Goal: Task Accomplishment & Management: Complete application form

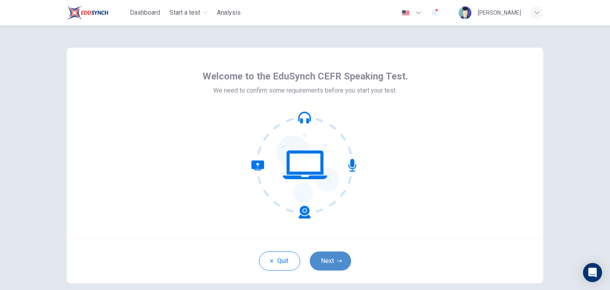
click at [323, 261] on button "Next" at bounding box center [330, 260] width 41 height 19
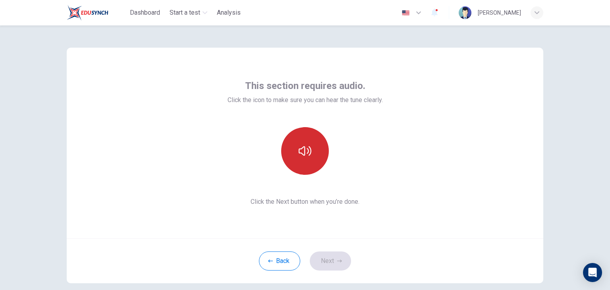
click at [296, 144] on button "button" at bounding box center [305, 151] width 48 height 48
click at [297, 143] on button "button" at bounding box center [305, 151] width 48 height 48
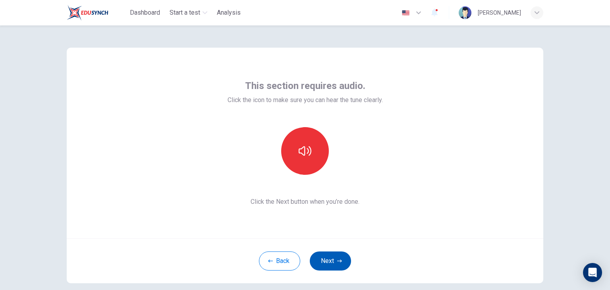
click at [337, 259] on icon "button" at bounding box center [339, 261] width 5 height 5
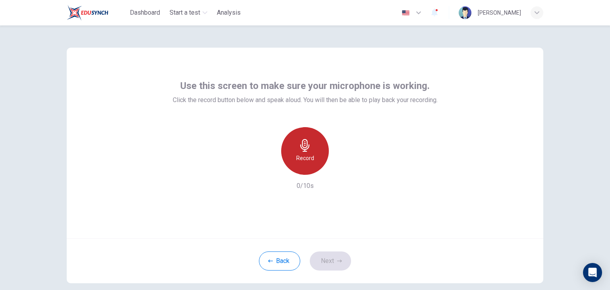
click at [304, 147] on icon "button" at bounding box center [304, 145] width 9 height 13
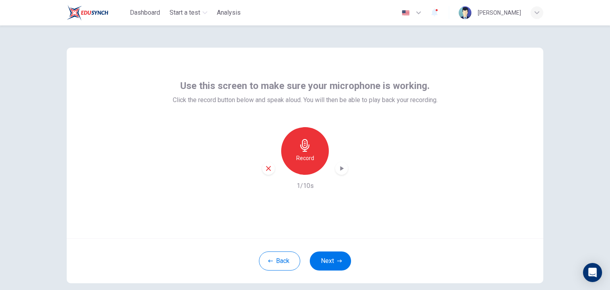
click at [338, 168] on icon "button" at bounding box center [342, 168] width 8 height 8
click at [329, 258] on button "Next" at bounding box center [330, 260] width 41 height 19
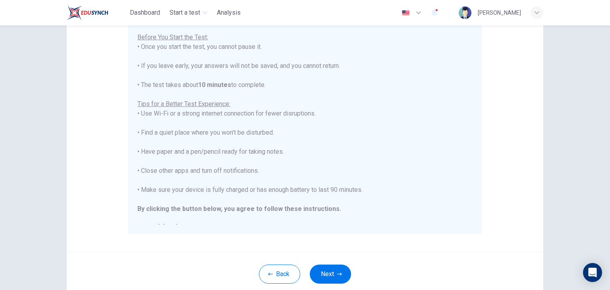
scroll to position [9, 0]
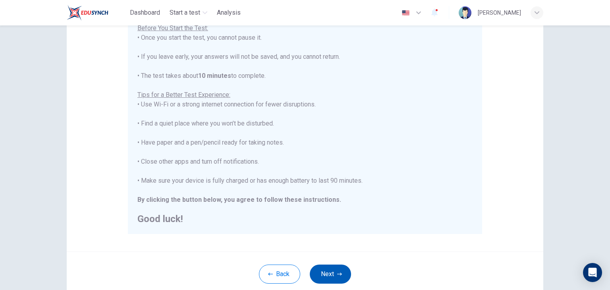
click at [334, 271] on button "Next" at bounding box center [330, 274] width 41 height 19
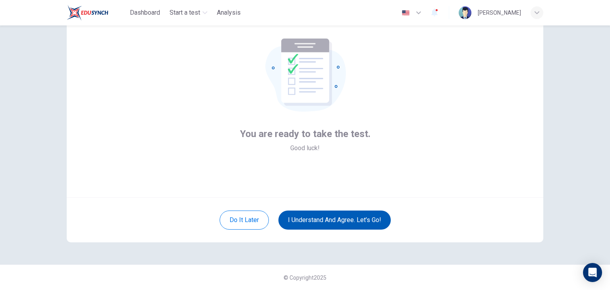
scroll to position [41, 0]
click at [363, 221] on button "I understand and agree. Let’s go!" at bounding box center [334, 219] width 112 height 19
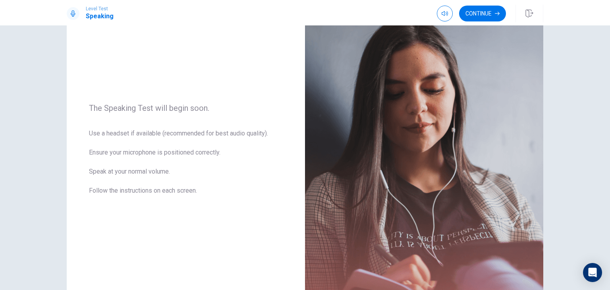
scroll to position [75, 0]
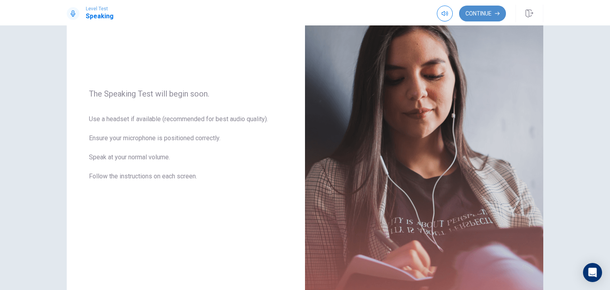
click at [487, 12] on button "Continue" at bounding box center [482, 14] width 47 height 16
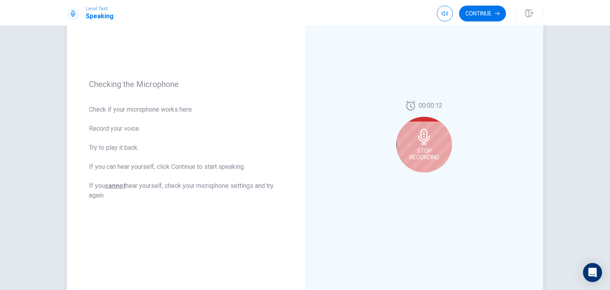
click at [432, 145] on div "Stop Recording" at bounding box center [424, 145] width 56 height 56
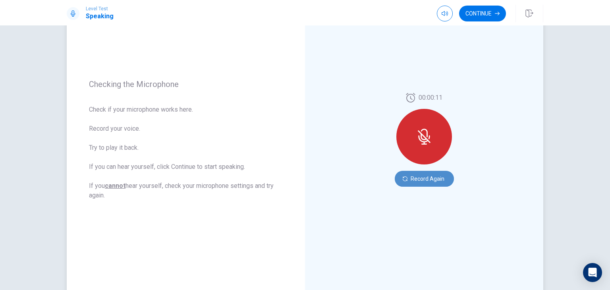
click at [429, 177] on button "Record Again" at bounding box center [424, 179] width 59 height 16
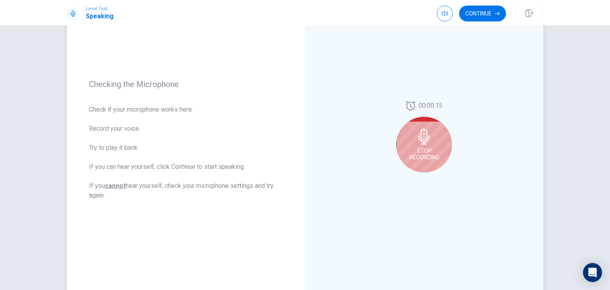
click at [416, 131] on icon at bounding box center [424, 137] width 16 height 16
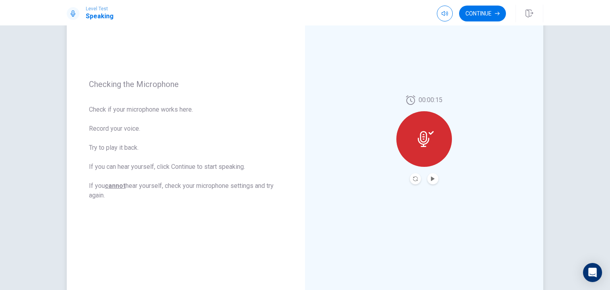
click at [418, 131] on icon at bounding box center [426, 139] width 16 height 16
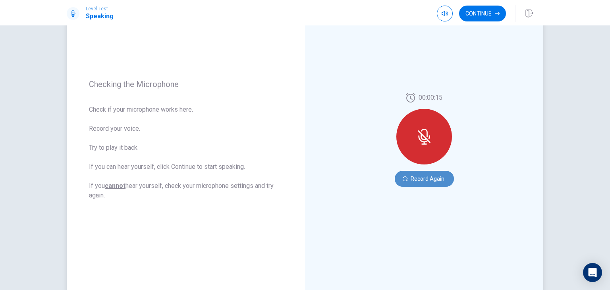
click at [424, 176] on button "Record Again" at bounding box center [424, 179] width 59 height 16
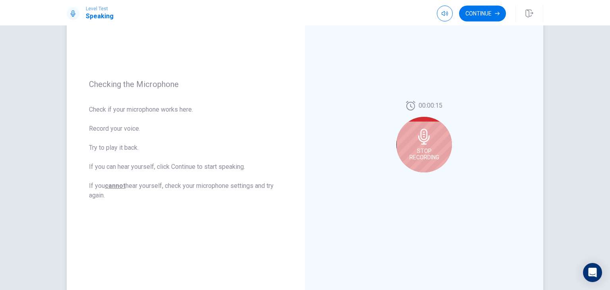
click at [424, 176] on div "00:00:15 Stop Recording" at bounding box center [424, 140] width 56 height 78
click at [423, 149] on span "Stop Recording" at bounding box center [424, 154] width 30 height 13
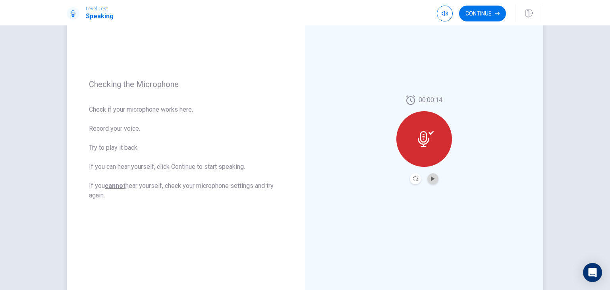
click at [431, 175] on button "Play Audio" at bounding box center [432, 178] width 11 height 11
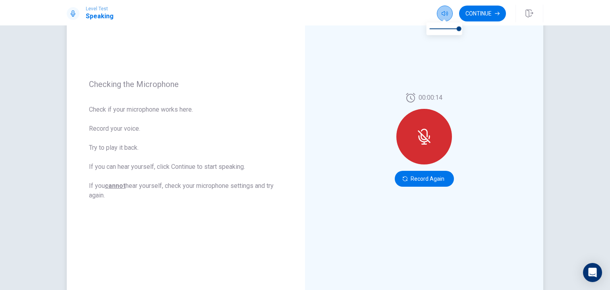
click at [445, 15] on icon "button" at bounding box center [445, 13] width 6 height 6
click at [421, 175] on button "Record Again" at bounding box center [424, 179] width 59 height 16
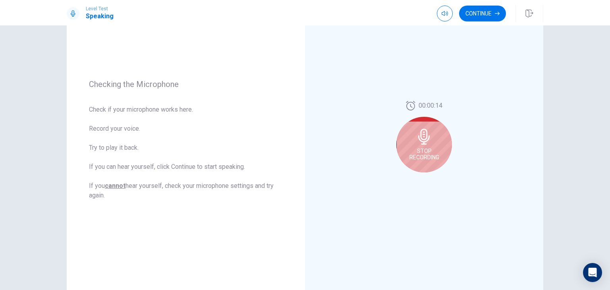
click at [423, 144] on icon at bounding box center [424, 137] width 12 height 16
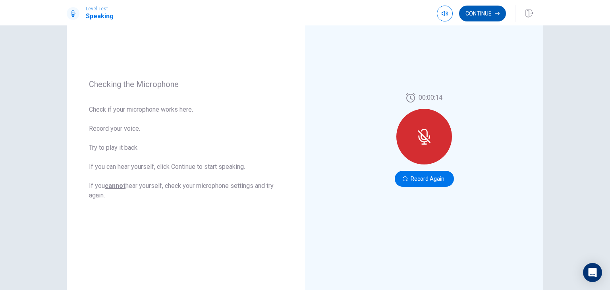
click at [485, 12] on button "Continue" at bounding box center [482, 14] width 47 height 16
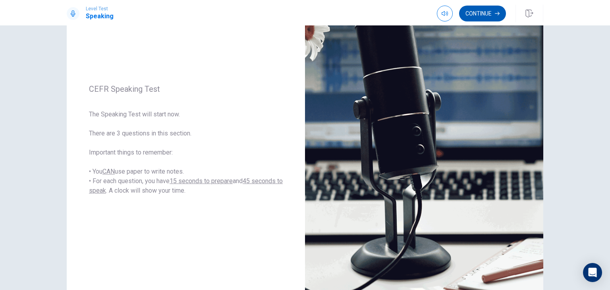
click at [491, 12] on button "Continue" at bounding box center [482, 14] width 47 height 16
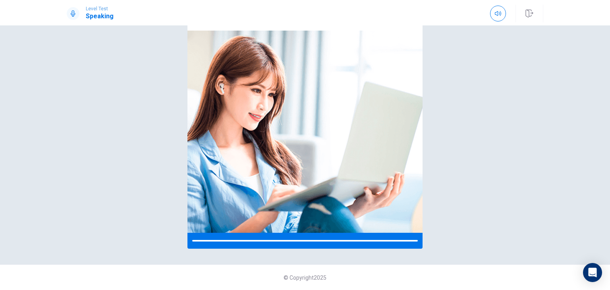
scroll to position [58, 0]
click at [491, 12] on button "button" at bounding box center [498, 14] width 16 height 16
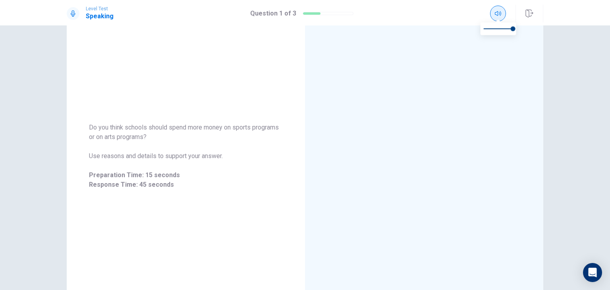
scroll to position [75, 0]
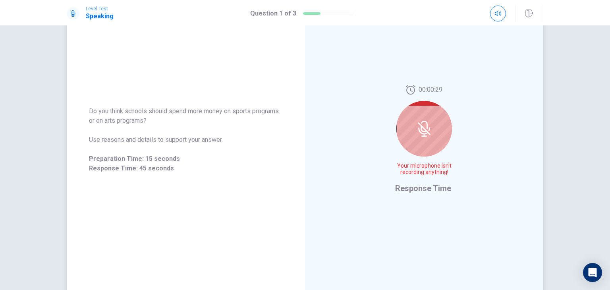
click at [442, 129] on div at bounding box center [424, 129] width 56 height 56
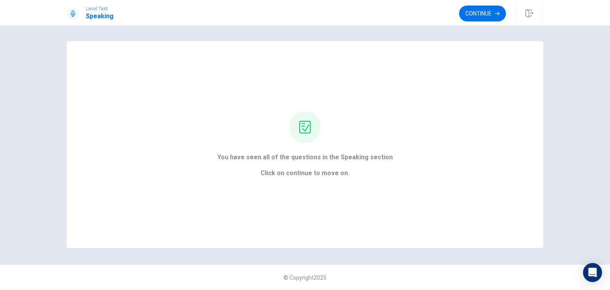
scroll to position [0, 0]
click at [469, 10] on button "Continue" at bounding box center [482, 14] width 47 height 16
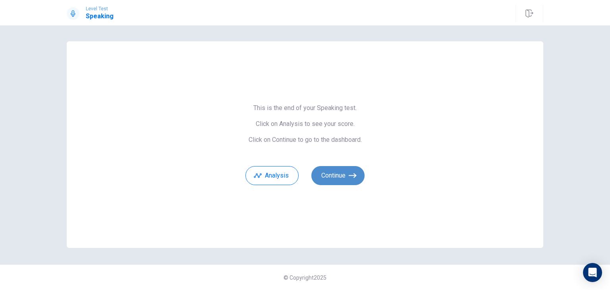
click at [342, 177] on button "Continue" at bounding box center [337, 175] width 53 height 19
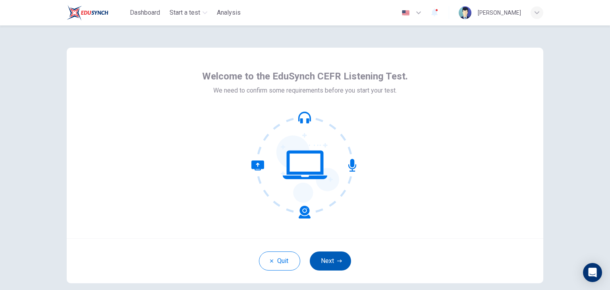
click at [326, 259] on button "Next" at bounding box center [330, 260] width 41 height 19
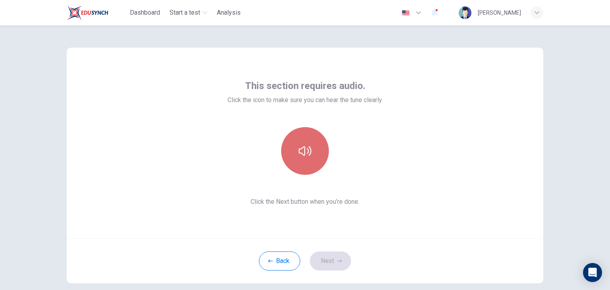
click at [302, 148] on icon "button" at bounding box center [305, 151] width 13 height 10
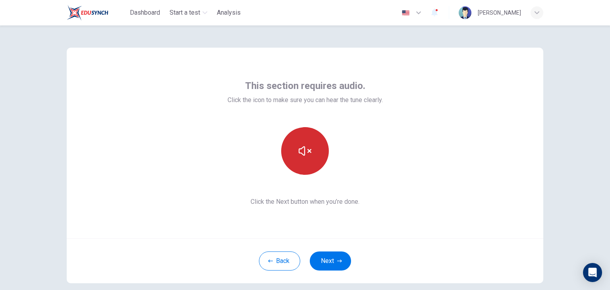
click at [302, 149] on icon "button" at bounding box center [305, 151] width 13 height 10
click at [334, 259] on button "Next" at bounding box center [330, 260] width 41 height 19
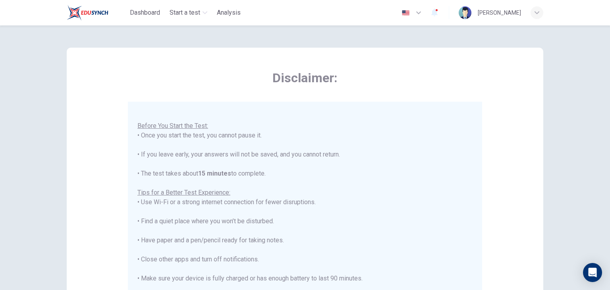
scroll to position [152, 0]
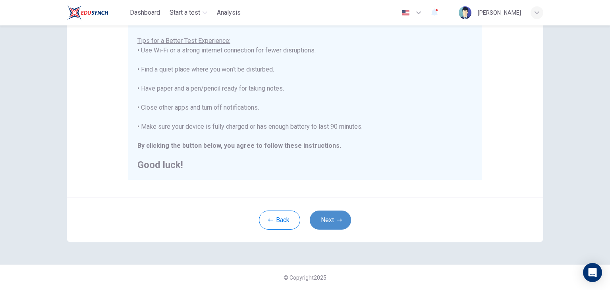
click at [329, 210] on button "Next" at bounding box center [330, 219] width 41 height 19
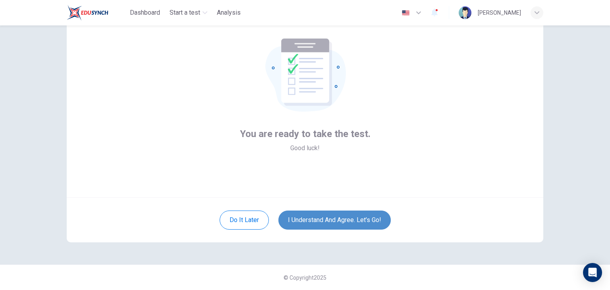
drag, startPoint x: 329, startPoint y: 210, endPoint x: 331, endPoint y: 215, distance: 4.6
click at [331, 215] on button "I understand and agree. Let’s go!" at bounding box center [334, 219] width 112 height 19
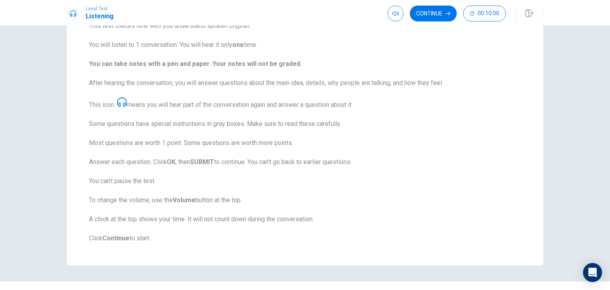
scroll to position [91, 0]
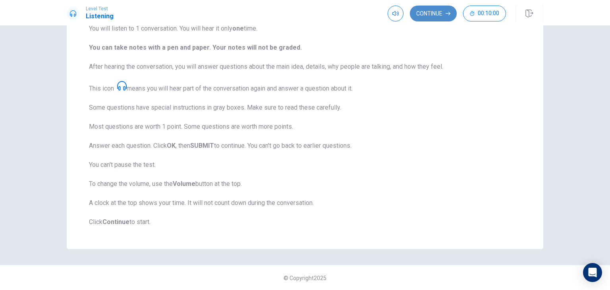
click at [423, 9] on button "Continue" at bounding box center [433, 14] width 47 height 16
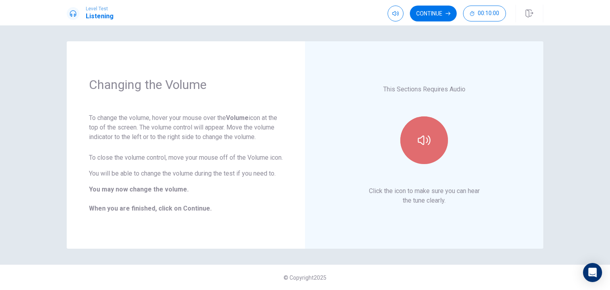
click at [425, 133] on button "button" at bounding box center [424, 140] width 48 height 48
click at [425, 132] on button "button" at bounding box center [424, 140] width 48 height 48
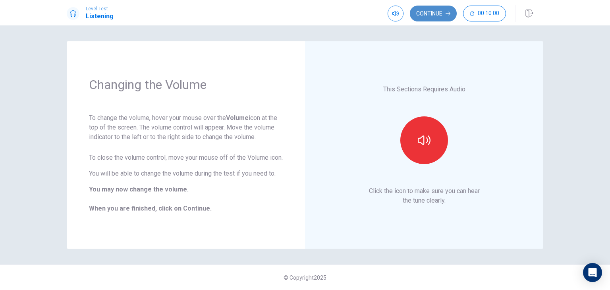
click at [441, 10] on button "Continue" at bounding box center [433, 14] width 47 height 16
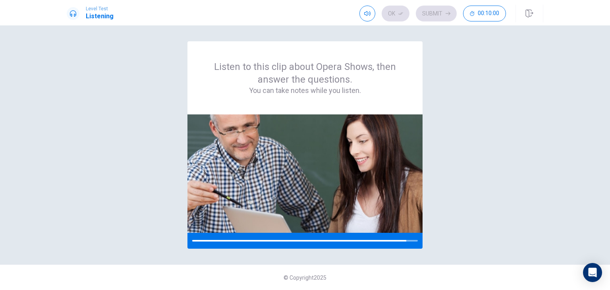
click at [441, 10] on div "Ok Submit 00:10:00" at bounding box center [432, 14] width 147 height 16
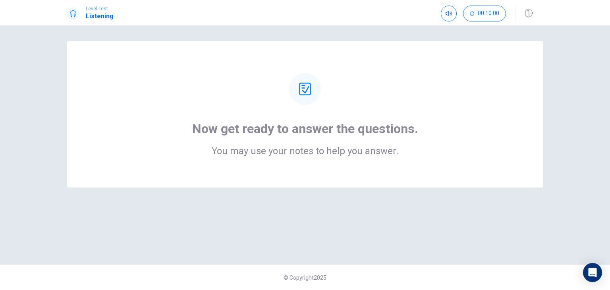
click at [305, 89] on icon at bounding box center [305, 89] width 13 height 13
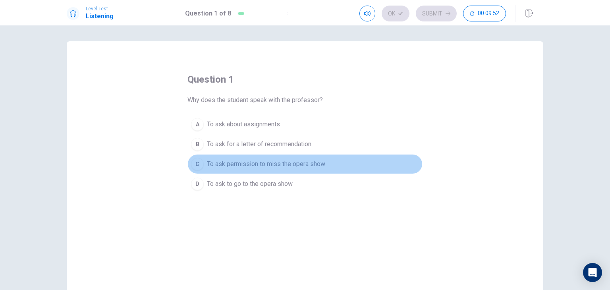
click at [193, 161] on div "C" at bounding box center [197, 164] width 13 height 13
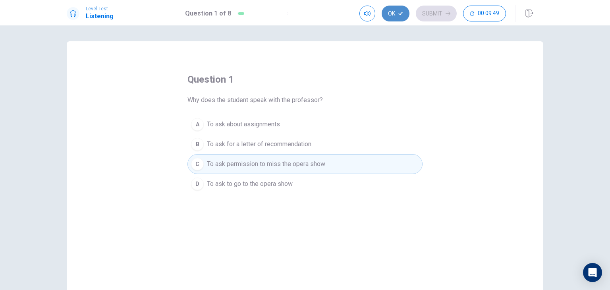
click at [394, 13] on button "Ok" at bounding box center [396, 14] width 28 height 16
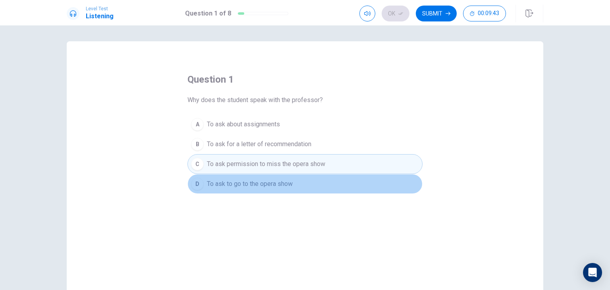
click at [197, 183] on div "D" at bounding box center [197, 184] width 13 height 13
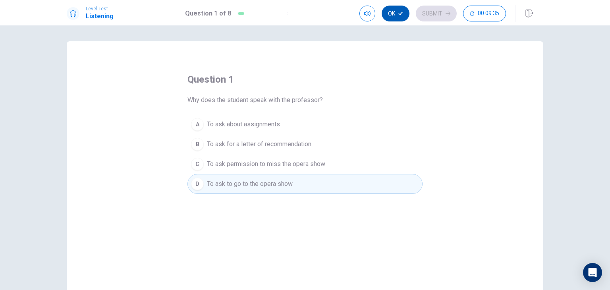
click at [392, 14] on button "Ok" at bounding box center [396, 14] width 28 height 16
click at [436, 12] on button "Submit" at bounding box center [436, 14] width 41 height 16
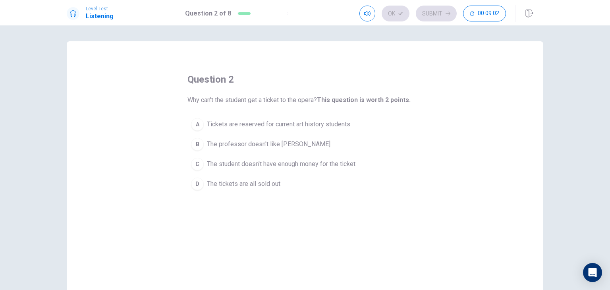
click at [194, 185] on div "D" at bounding box center [197, 184] width 13 height 13
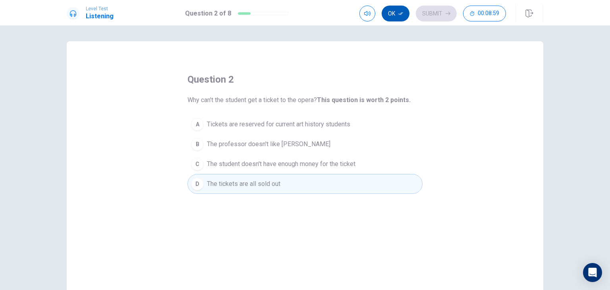
click at [391, 14] on button "Ok" at bounding box center [396, 14] width 28 height 16
click at [435, 10] on button "Submit" at bounding box center [436, 14] width 41 height 16
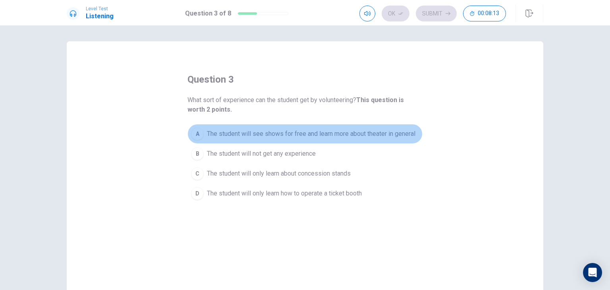
click at [195, 130] on div "A" at bounding box center [197, 133] width 13 height 13
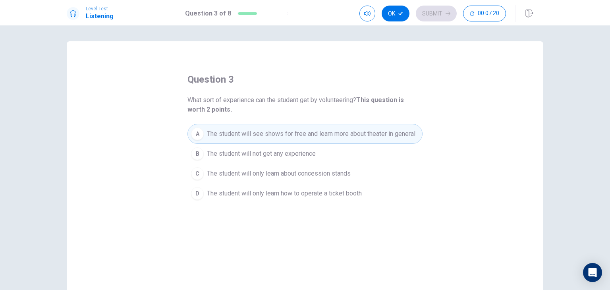
click at [374, 68] on div "question 3 What sort of experience can the student get by volunteering? This qu…" at bounding box center [305, 179] width 477 height 276
click at [396, 13] on button "Ok" at bounding box center [396, 14] width 28 height 16
click at [438, 12] on button "Submit" at bounding box center [436, 14] width 41 height 16
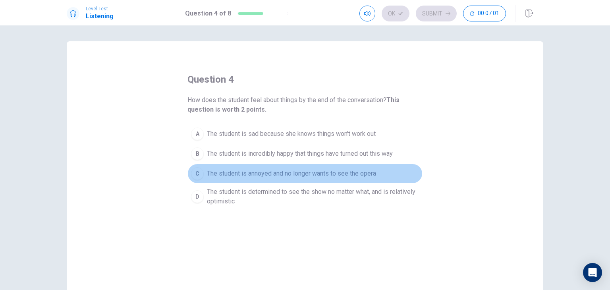
click at [195, 170] on div "C" at bounding box center [197, 173] width 13 height 13
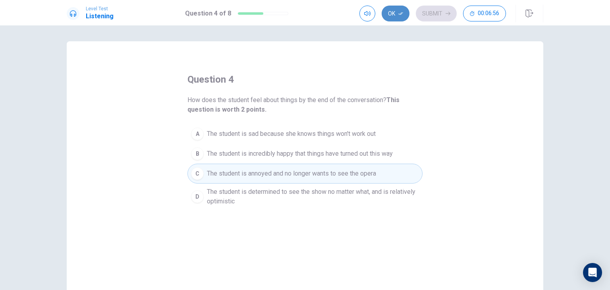
click at [394, 10] on button "Ok" at bounding box center [396, 14] width 28 height 16
click at [432, 10] on button "Submit" at bounding box center [436, 14] width 41 height 16
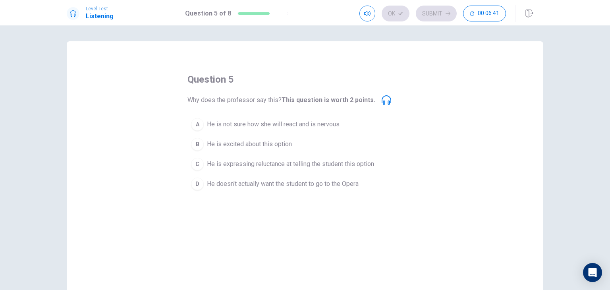
click at [194, 160] on div "C" at bounding box center [197, 164] width 13 height 13
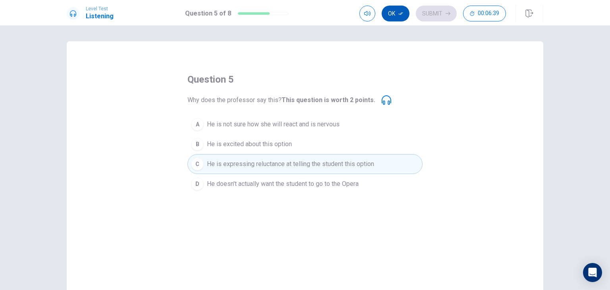
click at [396, 11] on button "Ok" at bounding box center [396, 14] width 28 height 16
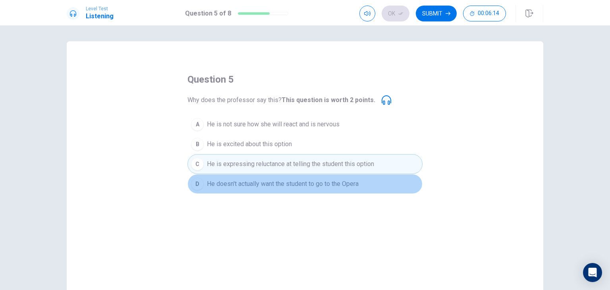
click at [193, 179] on div "D" at bounding box center [197, 184] width 13 height 13
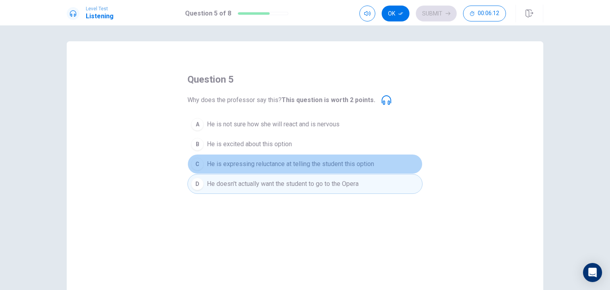
click at [199, 161] on div "C" at bounding box center [197, 164] width 13 height 13
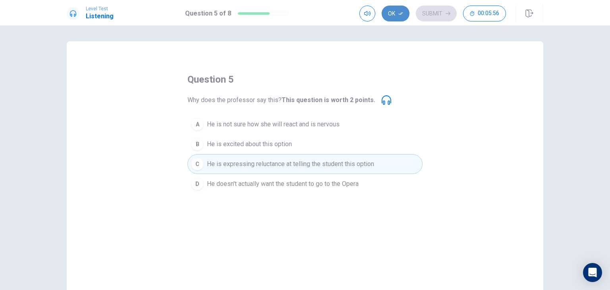
click at [394, 15] on button "Ok" at bounding box center [396, 14] width 28 height 16
click at [434, 10] on button "Submit" at bounding box center [436, 14] width 41 height 16
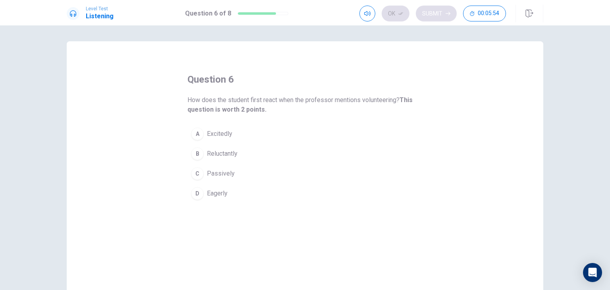
click at [434, 10] on div "Ok Submit 00:05:54" at bounding box center [432, 14] width 147 height 16
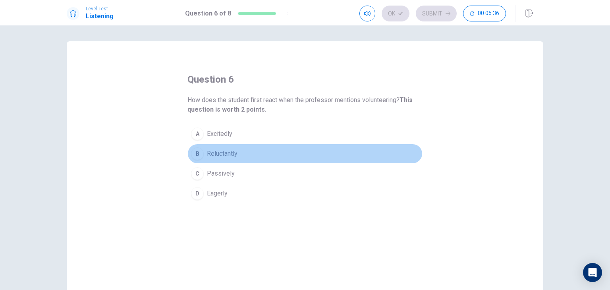
click at [195, 149] on div "B" at bounding box center [197, 153] width 13 height 13
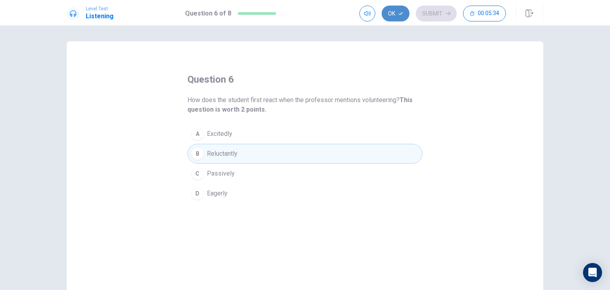
click at [398, 12] on button "Ok" at bounding box center [396, 14] width 28 height 16
click at [424, 15] on button "Submit" at bounding box center [436, 14] width 41 height 16
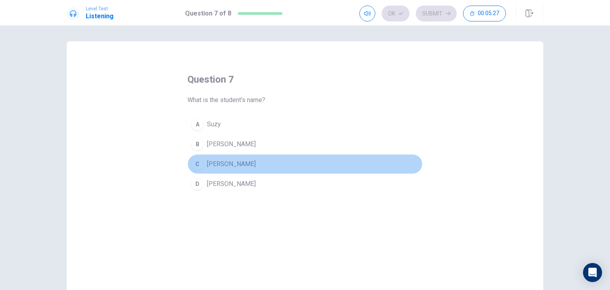
click at [193, 160] on div "C" at bounding box center [197, 164] width 13 height 13
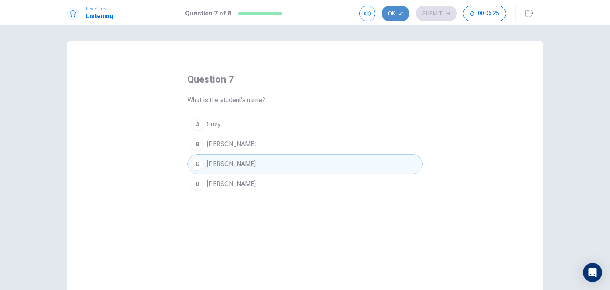
click at [395, 11] on button "Ok" at bounding box center [396, 14] width 28 height 16
click at [432, 11] on button "Submit" at bounding box center [436, 14] width 41 height 16
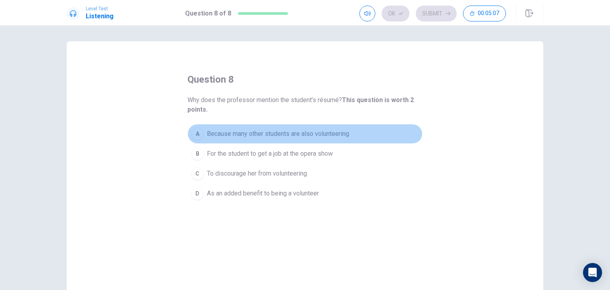
click at [192, 133] on div "A" at bounding box center [197, 133] width 13 height 13
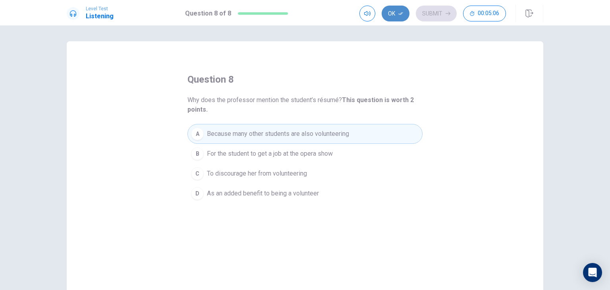
click at [391, 10] on button "Ok" at bounding box center [396, 14] width 28 height 16
click at [438, 8] on button "Submit" at bounding box center [436, 14] width 41 height 16
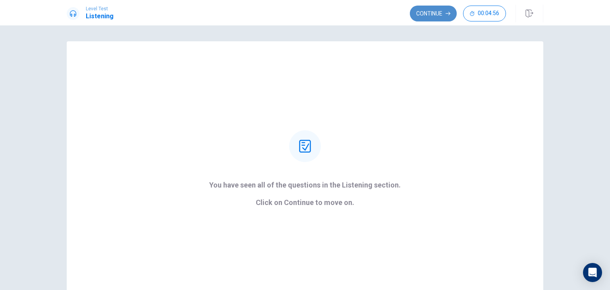
click at [420, 16] on button "Continue" at bounding box center [433, 14] width 47 height 16
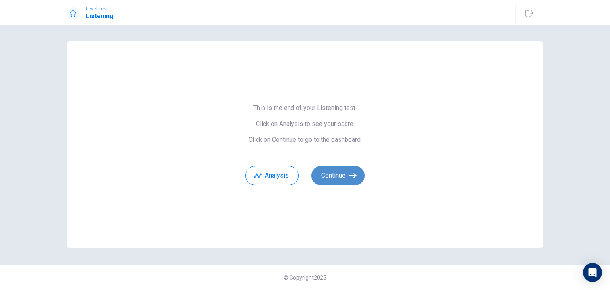
click at [342, 172] on button "Continue" at bounding box center [337, 175] width 53 height 19
